Goal: Task Accomplishment & Management: Use online tool/utility

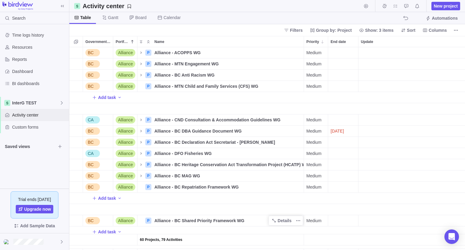
scroll to position [198, 391]
click at [399, 8] on span "My assignments" at bounding box center [395, 6] width 8 height 8
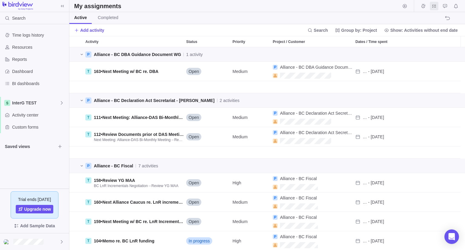
scroll to position [198, 391]
click at [79, 55] on span "grid" at bounding box center [81, 54] width 7 height 8
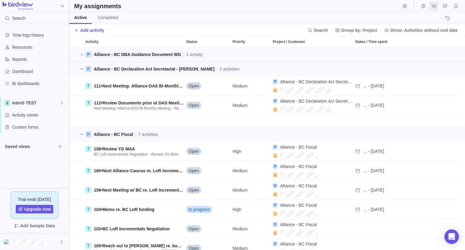
click at [80, 68] on icon "grid" at bounding box center [81, 69] width 5 height 5
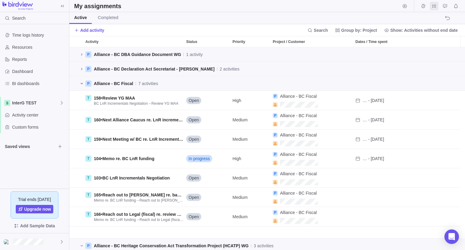
click at [81, 84] on icon "grid" at bounding box center [81, 83] width 5 height 5
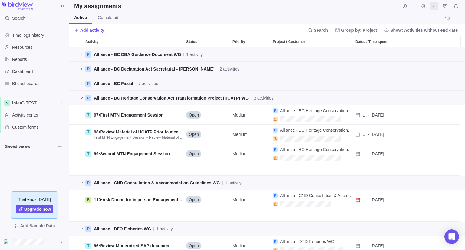
click at [80, 100] on icon "grid" at bounding box center [81, 98] width 5 height 5
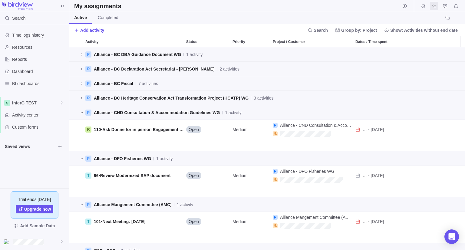
click at [84, 111] on icon "grid" at bounding box center [81, 112] width 5 height 5
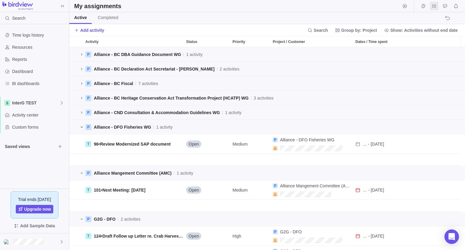
click at [83, 125] on icon "grid" at bounding box center [81, 127] width 5 height 5
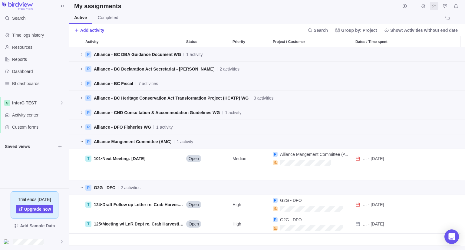
click at [83, 140] on icon "grid" at bounding box center [81, 141] width 5 height 5
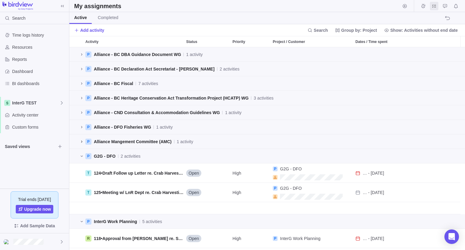
click at [83, 140] on icon "grid" at bounding box center [81, 141] width 5 height 5
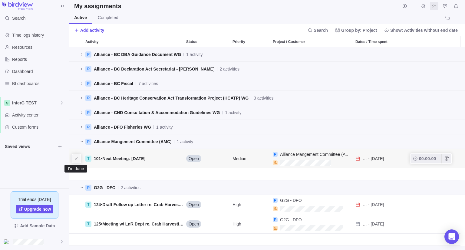
click at [75, 159] on icon "I'm done" at bounding box center [76, 158] width 5 height 5
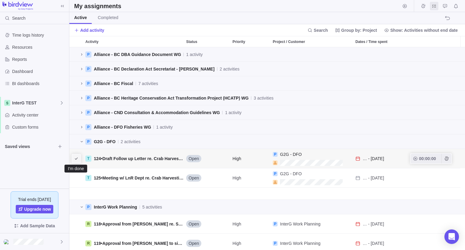
click at [75, 158] on icon "I'm done" at bounding box center [76, 158] width 5 height 5
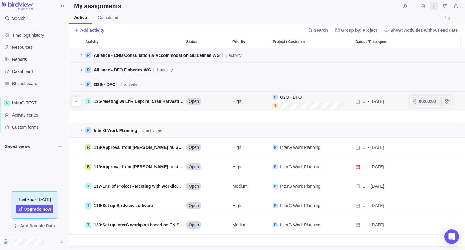
scroll to position [61, 0]
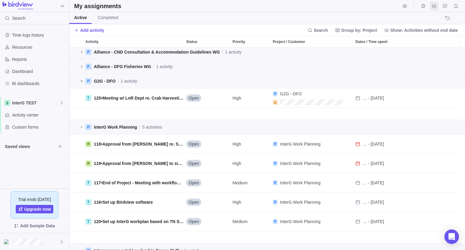
click at [80, 83] on icon "grid" at bounding box center [81, 81] width 5 height 5
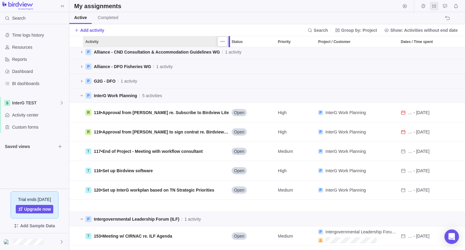
drag, startPoint x: 182, startPoint y: 43, endPoint x: 229, endPoint y: 51, distance: 46.7
click at [229, 51] on div "Activity Status Priority Project / Customer Dates / Time spent P Alliance - CND…" at bounding box center [267, 143] width 396 height 214
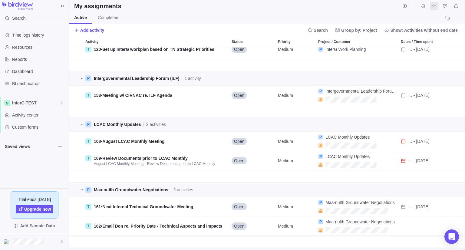
scroll to position [212, 0]
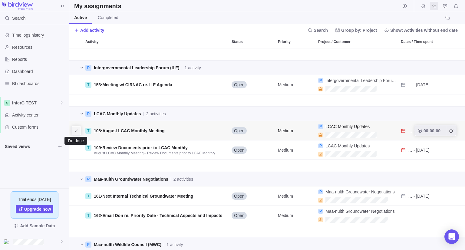
click at [73, 133] on span "I'm done" at bounding box center [76, 131] width 8 height 8
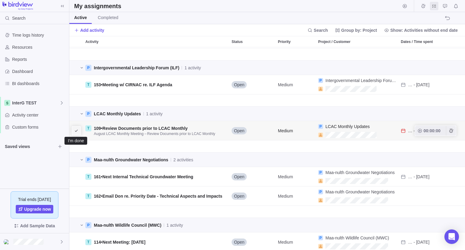
click at [78, 132] on icon "I'm done" at bounding box center [76, 130] width 5 height 5
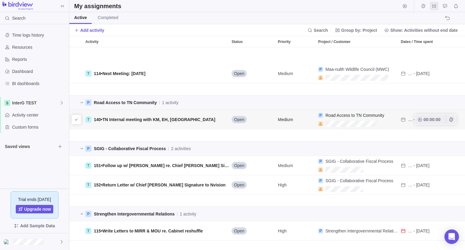
scroll to position [363, 0]
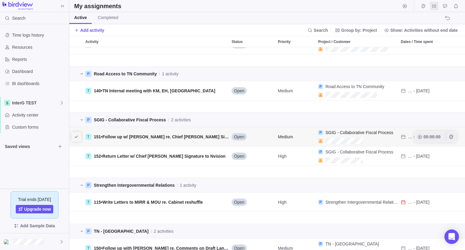
click at [77, 136] on icon "I'm done" at bounding box center [76, 136] width 5 height 5
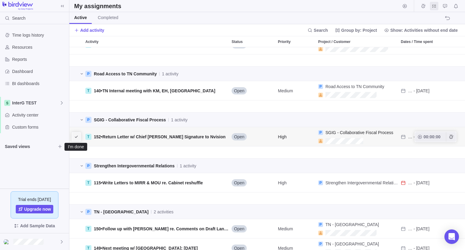
click at [78, 136] on icon "I'm done" at bounding box center [76, 136] width 5 height 5
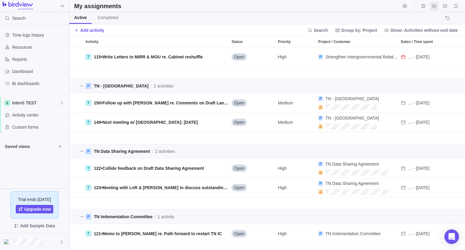
scroll to position [454, 0]
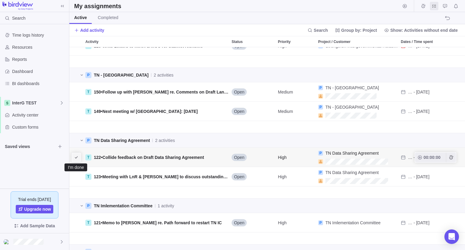
click at [74, 156] on icon "I'm done" at bounding box center [76, 157] width 5 height 5
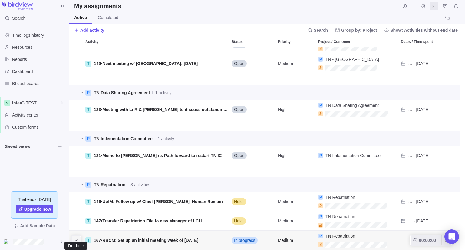
scroll to position [198, 386]
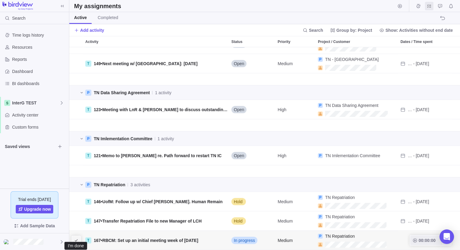
click at [76, 238] on icon "I'm done" at bounding box center [76, 240] width 5 height 5
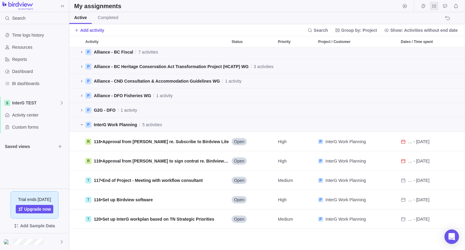
scroll to position [0, 0]
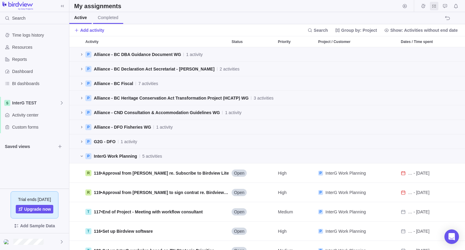
click at [110, 17] on span "Completed" at bounding box center [108, 18] width 21 height 6
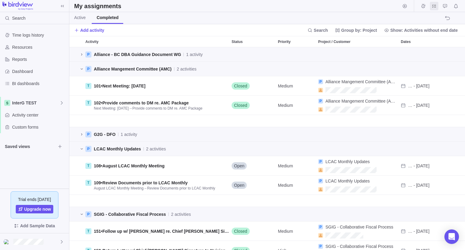
scroll to position [198, 391]
click at [81, 68] on icon "grid" at bounding box center [81, 69] width 5 height 5
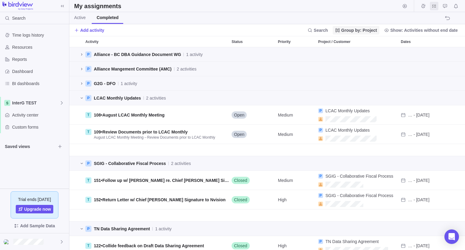
click at [366, 29] on span "Group by: Project" at bounding box center [359, 30] width 36 height 6
click at [357, 100] on span "Importance" at bounding box center [353, 98] width 21 height 6
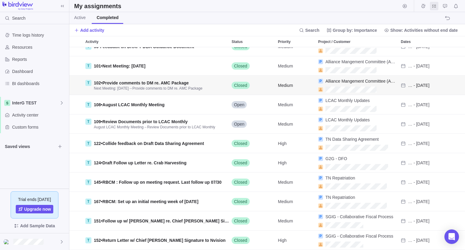
scroll to position [0, 0]
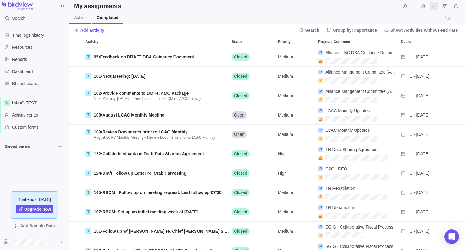
click at [85, 18] on span "Active" at bounding box center [80, 18] width 12 height 6
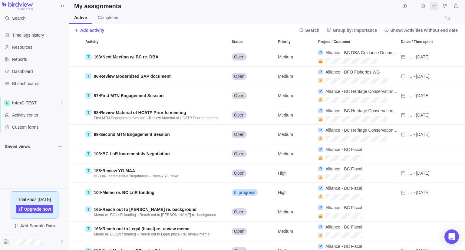
scroll to position [198, 391]
click at [25, 114] on span "Activity center" at bounding box center [39, 115] width 54 height 6
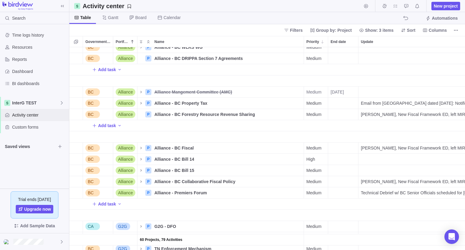
scroll to position [212, 0]
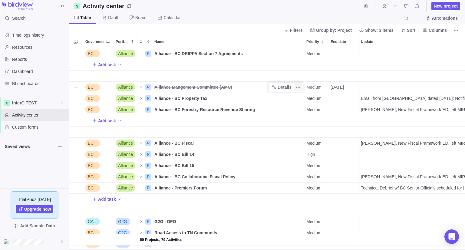
click at [297, 88] on icon "More actions" at bounding box center [298, 87] width 5 height 5
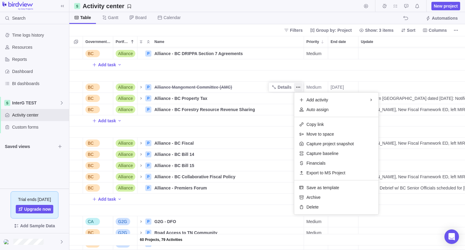
click at [143, 86] on div "60 Projects, 79 Activities BC Alliance P Alliance - BC WLRS WG Details Medium O…" at bounding box center [267, 148] width 396 height 203
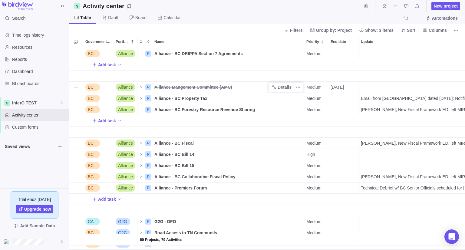
click at [143, 88] on icon "Name" at bounding box center [141, 87] width 5 height 5
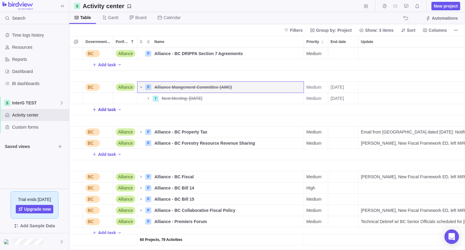
click at [102, 111] on span "Add task" at bounding box center [107, 110] width 18 height 6
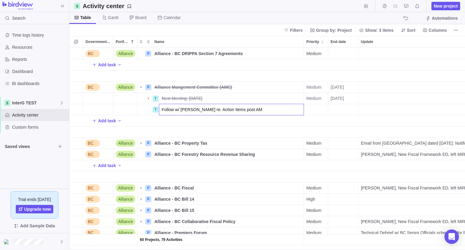
type input "Follow w/ [PERSON_NAME] re. Action Items post AMC"
click at [336, 110] on div "End date" at bounding box center [343, 109] width 30 height 11
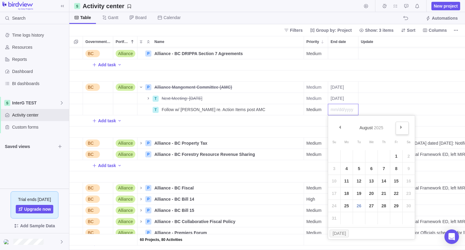
click at [407, 126] on link "Next" at bounding box center [402, 128] width 13 height 13
click at [397, 161] on link "5" at bounding box center [396, 156] width 12 height 12
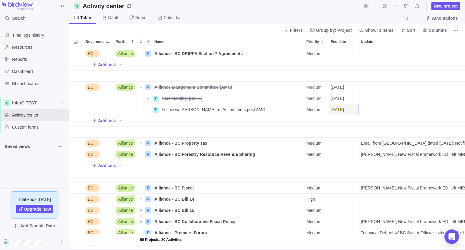
click at [303, 2] on div "Activity center New project" at bounding box center [267, 6] width 396 height 12
click at [228, 86] on span "Alliance Mangement Committee (AMC)" at bounding box center [193, 87] width 78 height 6
click at [226, 113] on div "60 Projects, 80 Activities BC Alliance P Alliance - BC WLRS WG Details Medium O…" at bounding box center [267, 148] width 396 height 203
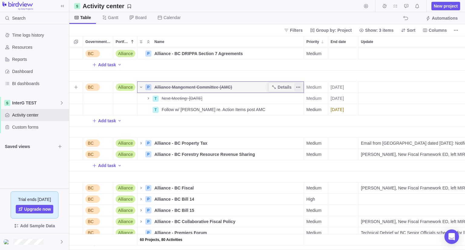
click at [301, 84] on span "More actions" at bounding box center [298, 87] width 8 height 8
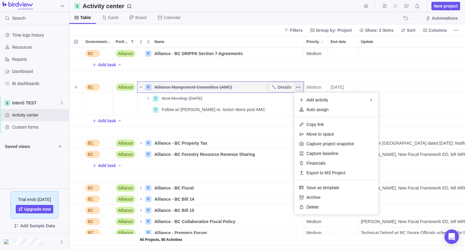
click at [301, 84] on span "More actions" at bounding box center [298, 87] width 8 height 8
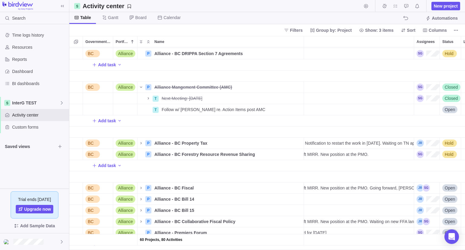
scroll to position [0, 171]
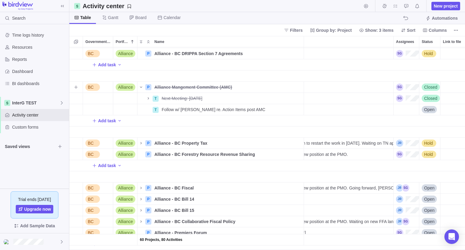
click at [430, 87] on span "Closed" at bounding box center [430, 87] width 13 height 6
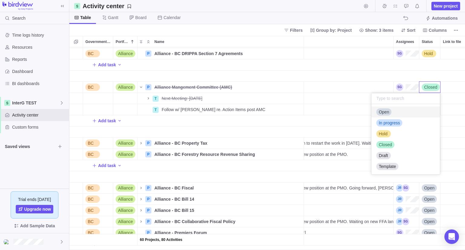
click at [397, 112] on div "Open" at bounding box center [405, 112] width 68 height 11
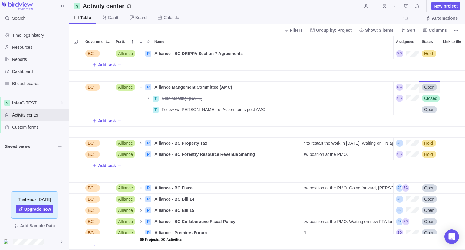
click at [381, 74] on div "Update" at bounding box center [291, 76] width 206 height 11
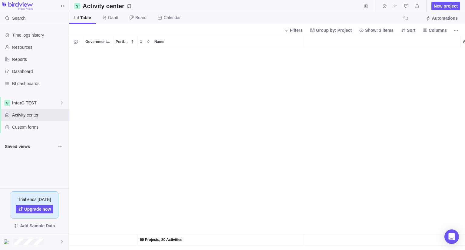
scroll to position [235, 104]
